Goal: Navigation & Orientation: Find specific page/section

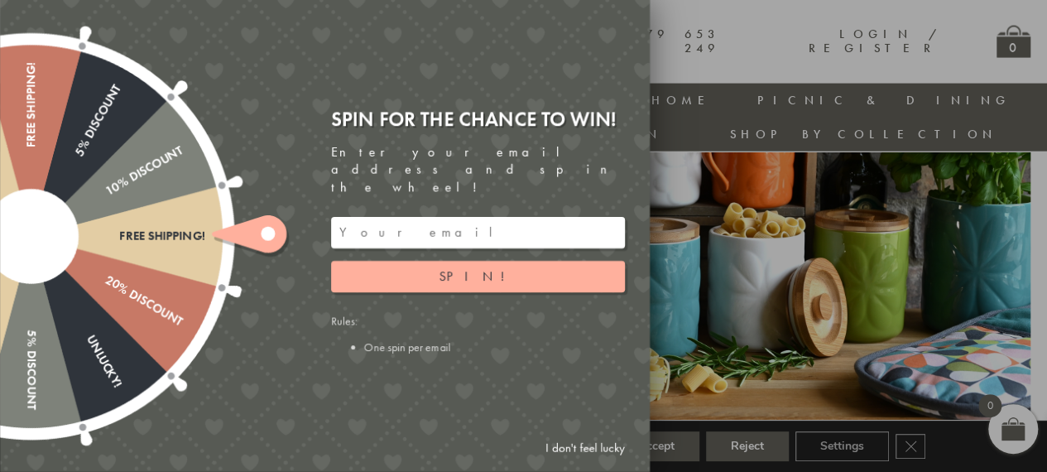
scroll to position [1800, 0]
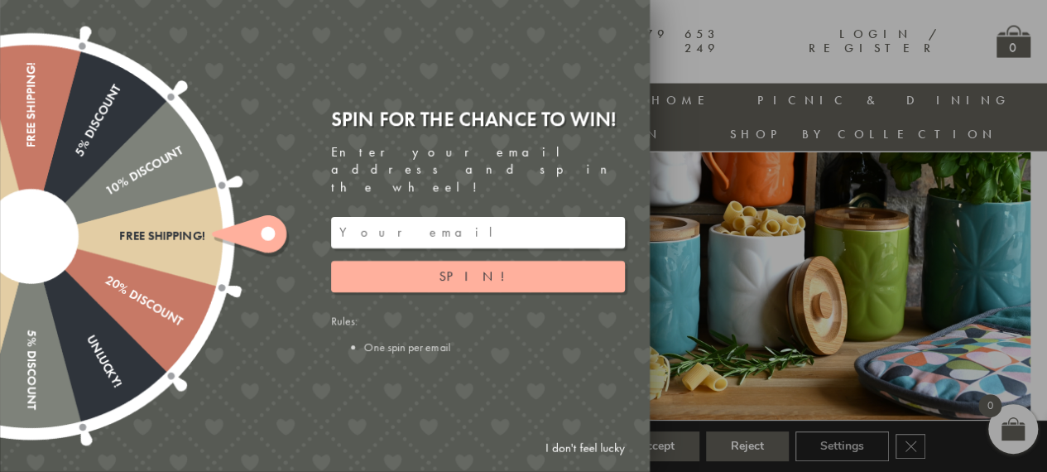
click at [578, 450] on link "I don't feel lucky" at bounding box center [585, 448] width 96 height 31
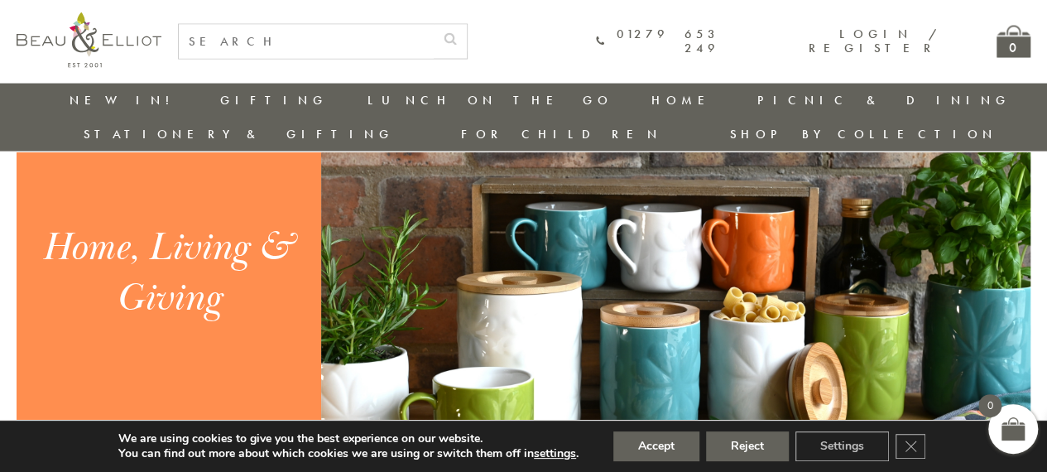
scroll to position [1716, 0]
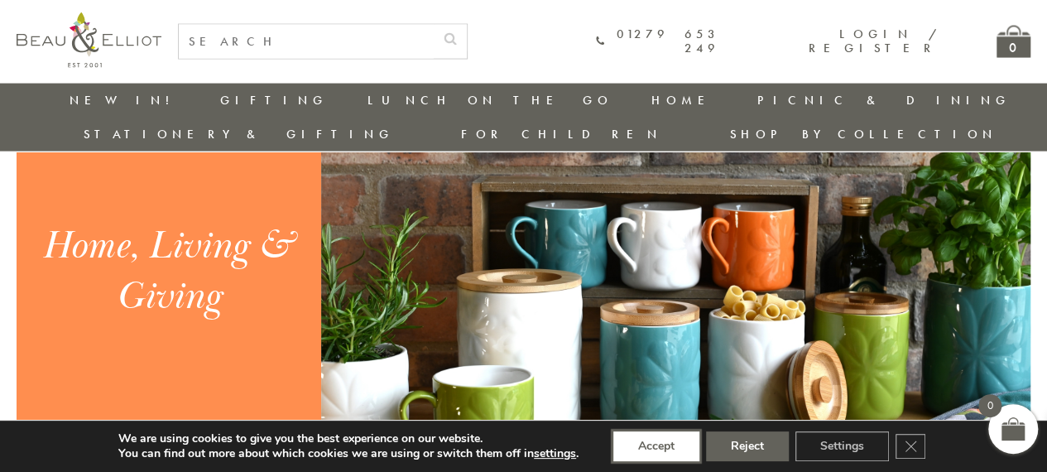
click at [657, 445] on button "Accept" at bounding box center [657, 446] width 86 height 30
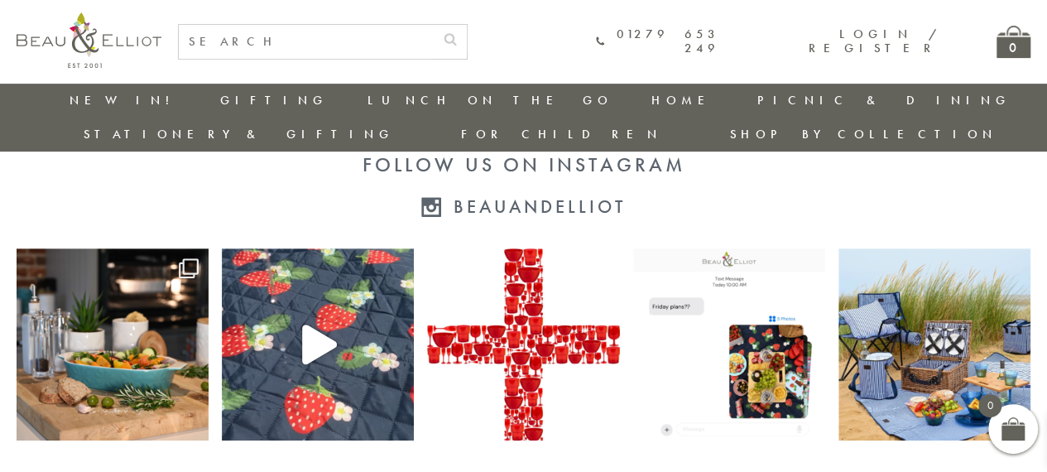
scroll to position [3400, 7]
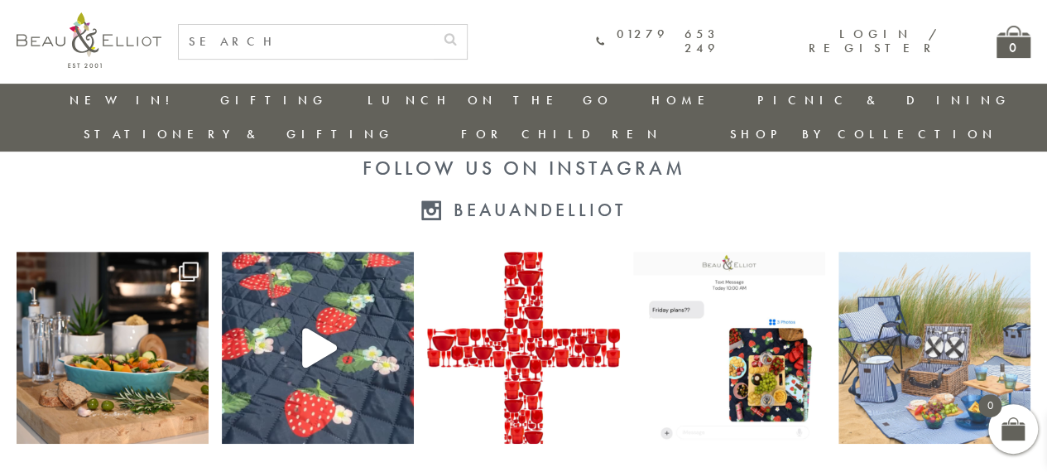
click at [893, 328] on img at bounding box center [935, 348] width 192 height 192
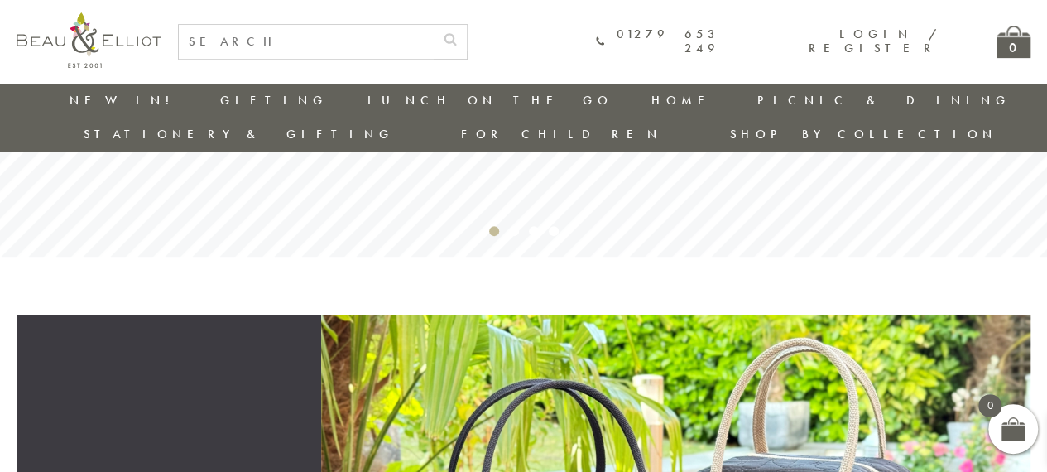
scroll to position [296, 7]
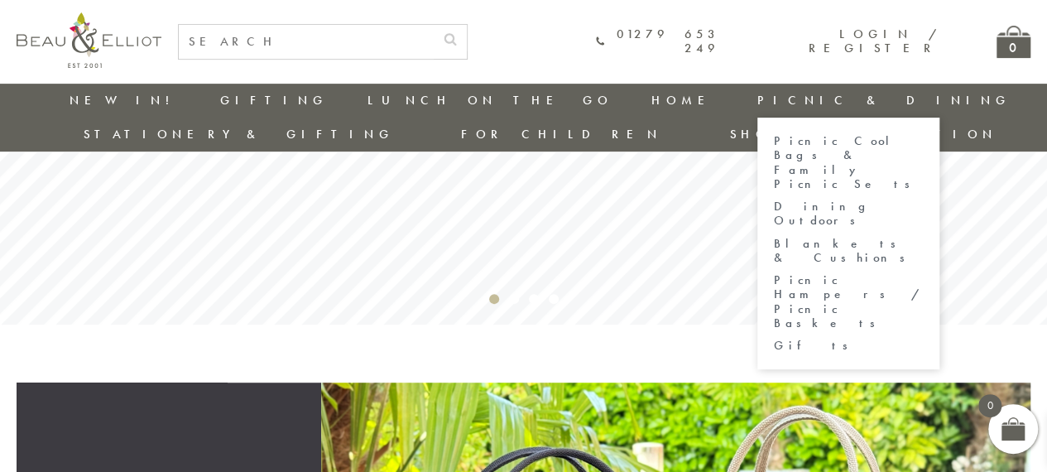
click at [758, 94] on link "Picnic & Dining" at bounding box center [884, 100] width 253 height 17
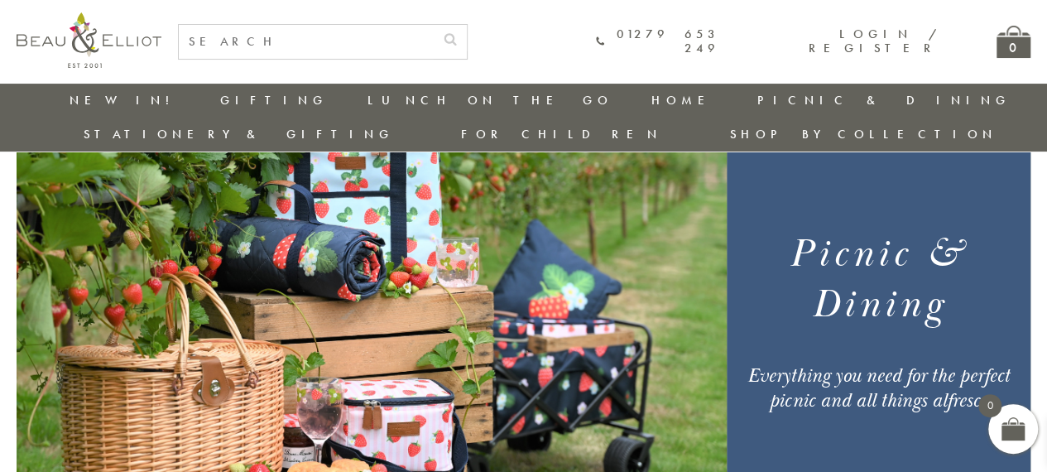
scroll to position [119, 0]
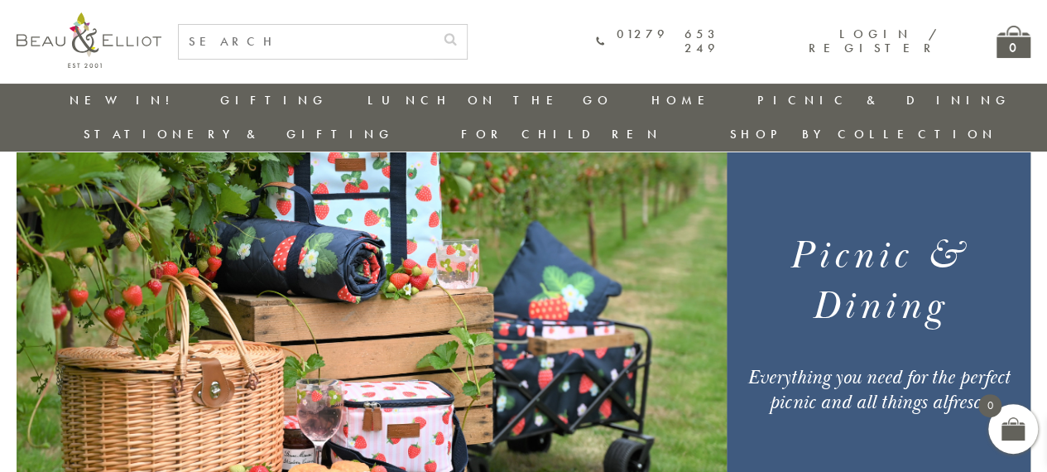
click at [472, 300] on img at bounding box center [372, 322] width 710 height 497
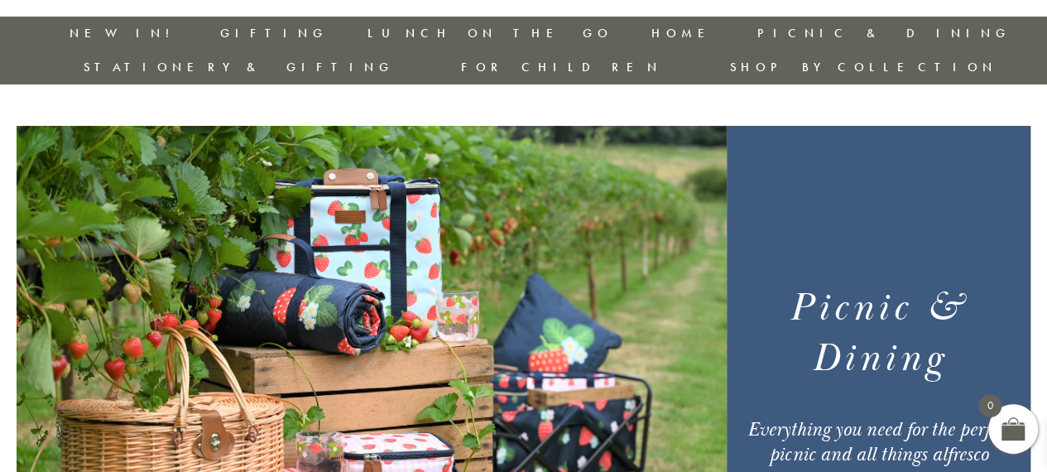
scroll to position [0, 2]
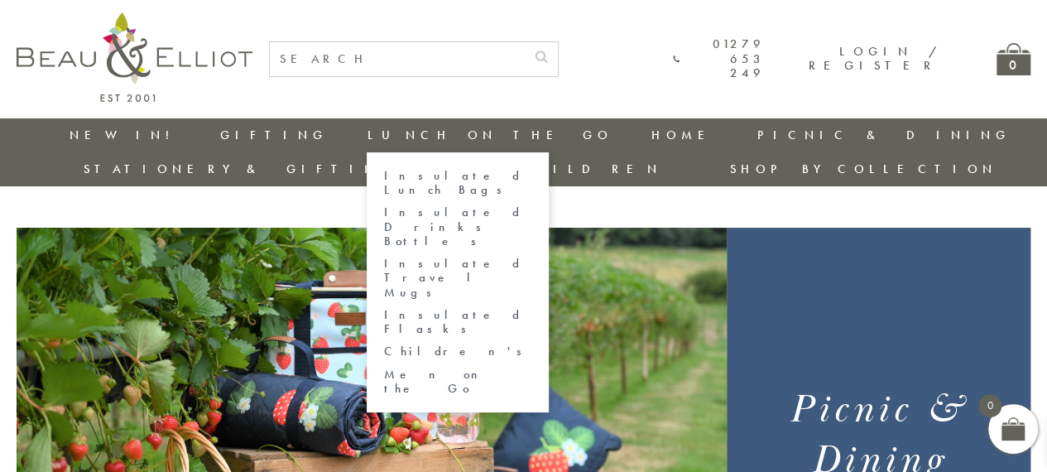
click at [367, 137] on link "Lunch On The Go" at bounding box center [489, 135] width 245 height 17
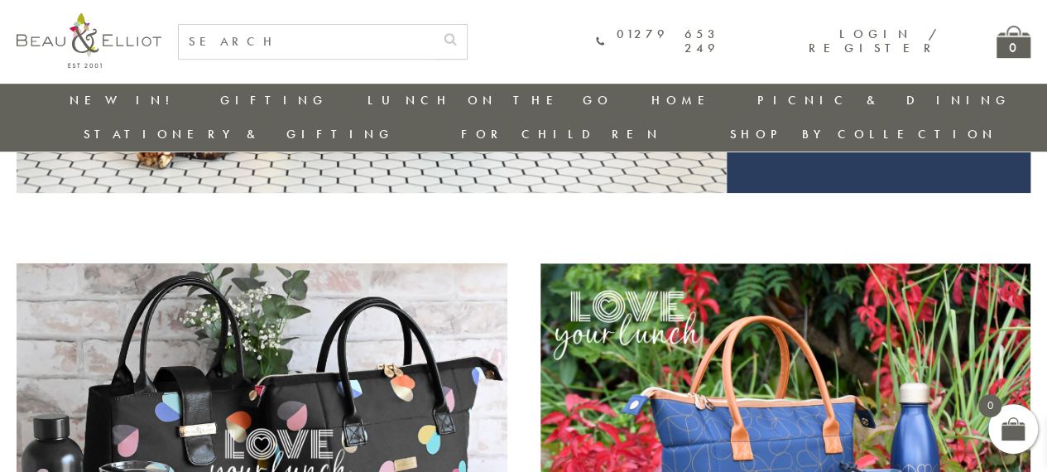
scroll to position [497, 0]
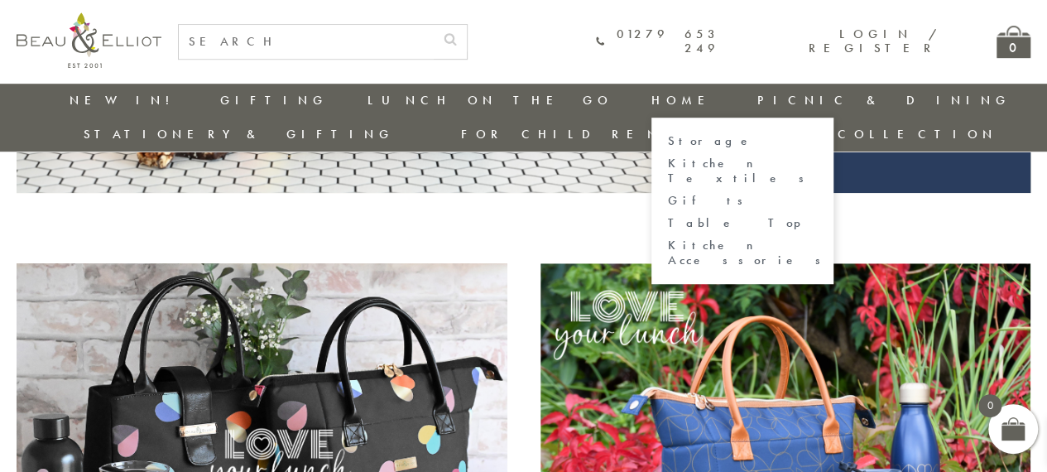
click at [652, 100] on link "Home" at bounding box center [685, 100] width 66 height 17
